Goal: Connect with others: Connect with others

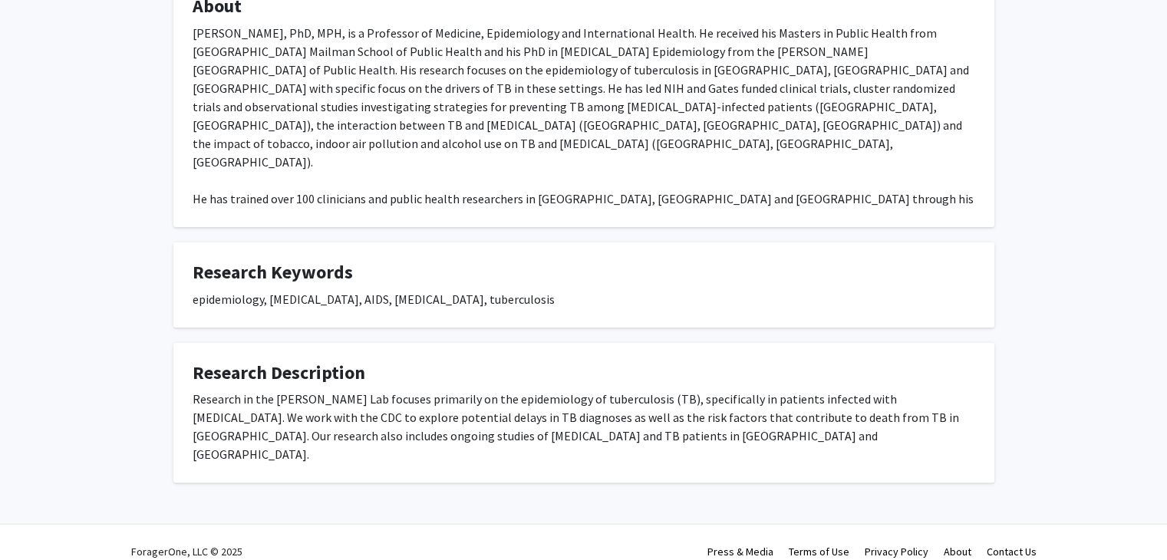
scroll to position [219, 0]
